Goal: Find contact information: Find contact information

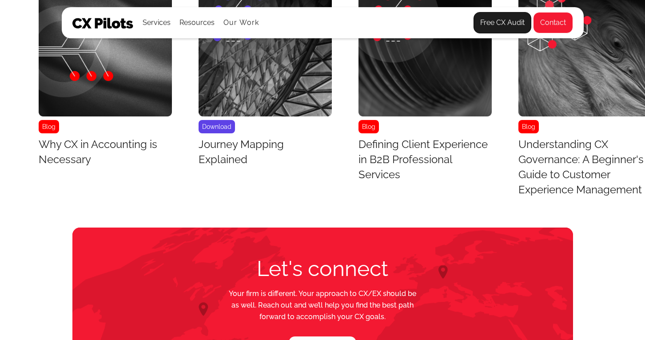
scroll to position [4025, 0]
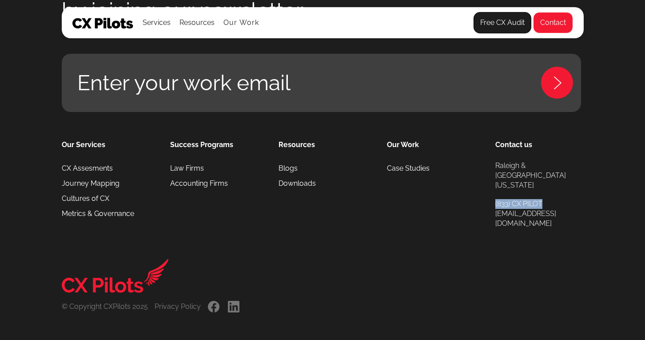
drag, startPoint x: 544, startPoint y: 191, endPoint x: 487, endPoint y: 191, distance: 57.3
click at [487, 191] on div "Our Services CX Assesments Journey Mapping Cultures of CX Metrics & Governance …" at bounding box center [323, 183] width 522 height 143
click at [526, 231] on div "Our Services CX Assesments Journey Mapping Cultures of CX Metrics & Governance …" at bounding box center [323, 183] width 522 height 143
drag, startPoint x: 550, startPoint y: 206, endPoint x: 495, endPoint y: 206, distance: 55.5
click at [495, 206] on div "Contact us [GEOGRAPHIC_DATA] & Durham [US_STATE] (833) CX PILOT [EMAIL_ADDRESS]…" at bounding box center [539, 184] width 88 height 90
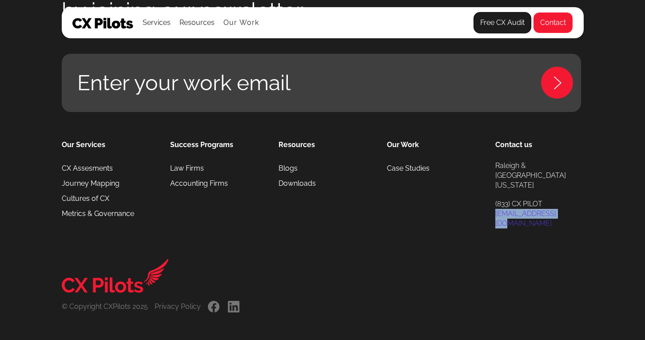
copy link "[EMAIL_ADDRESS][DOMAIN_NAME]"
drag, startPoint x: 546, startPoint y: 193, endPoint x: 489, endPoint y: 195, distance: 56.9
click at [489, 195] on div "Our Services CX Assesments Journey Mapping Cultures of CX Metrics & Governance …" at bounding box center [323, 183] width 522 height 143
copy link "(833) CX PILOT"
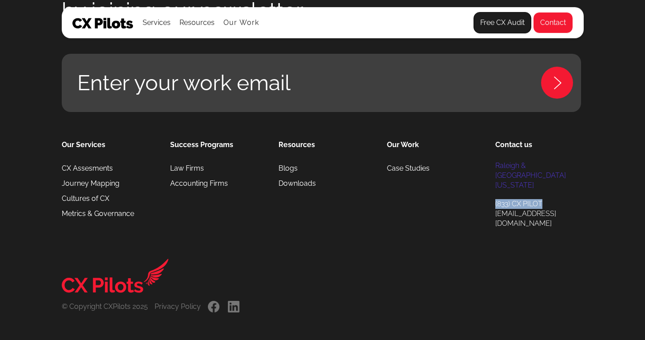
click at [517, 170] on link "[GEOGRAPHIC_DATA] & Durham [US_STATE]" at bounding box center [539, 175] width 88 height 29
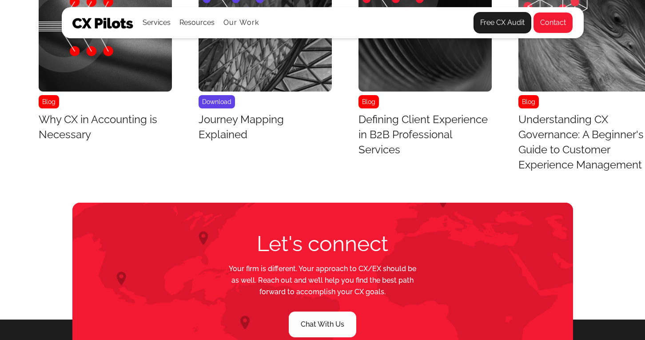
scroll to position [3494, 0]
